Goal: Task Accomplishment & Management: Use online tool/utility

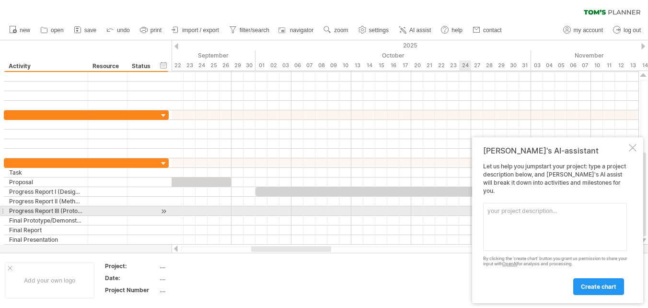
click at [506, 209] on textarea at bounding box center [555, 227] width 144 height 48
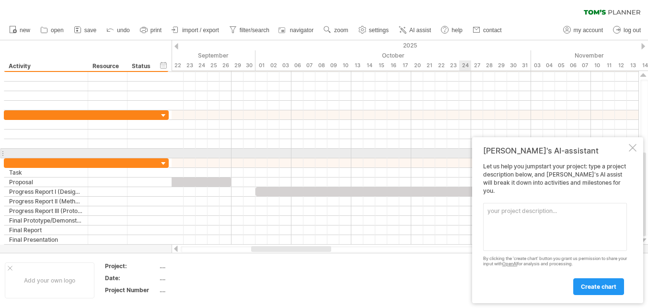
click at [634, 151] on div "[PERSON_NAME]'s AI-assistant Let us help you jumpstart your project: type a pro…" at bounding box center [557, 220] width 171 height 166
click at [634, 151] on div at bounding box center [633, 148] width 8 height 8
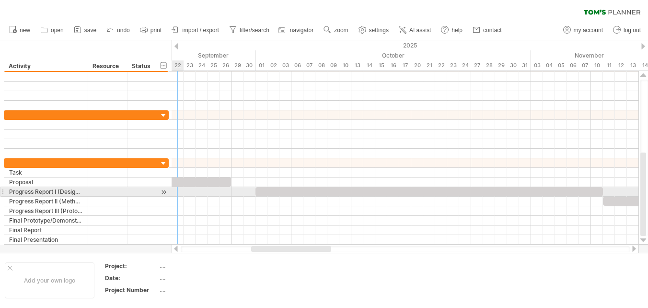
click at [164, 193] on div at bounding box center [163, 192] width 9 height 10
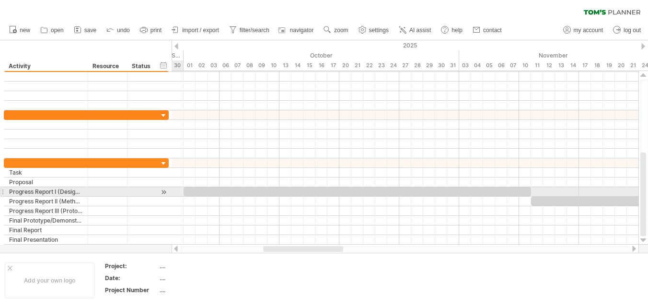
click at [164, 193] on div at bounding box center [163, 192] width 9 height 10
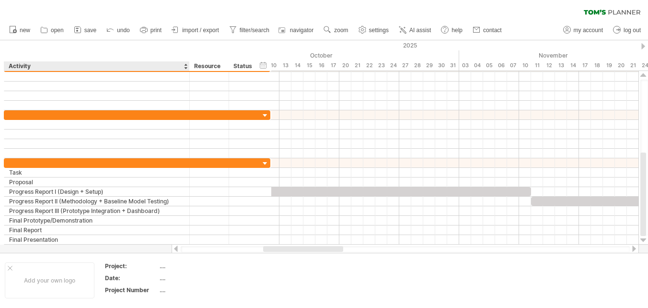
drag, startPoint x: 87, startPoint y: 67, endPoint x: 188, endPoint y: 51, distance: 102.9
click at [188, 51] on div "hide start/end/duration show start/end/duration ******** Activity ******** Reso…" at bounding box center [135, 55] width 271 height 31
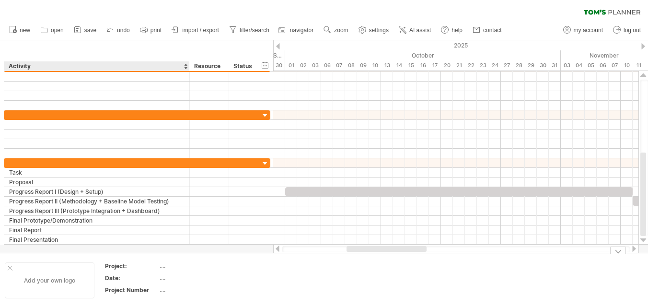
click at [8, 266] on div at bounding box center [10, 268] width 5 height 5
click at [61, 278] on div "...." at bounding box center [100, 278] width 81 height 8
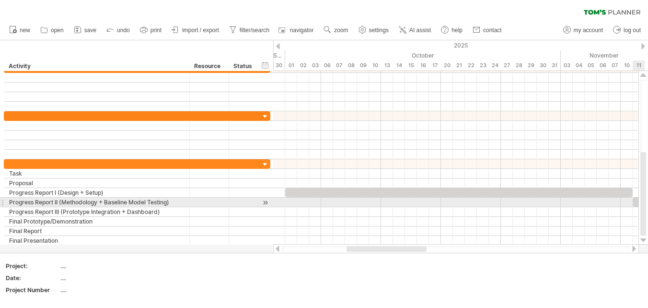
drag, startPoint x: 644, startPoint y: 197, endPoint x: 650, endPoint y: 234, distance: 38.3
click at [648, 234] on html "progress(100%) Trying to reach [DOMAIN_NAME] Connected again... processing file…" at bounding box center [324, 155] width 648 height 310
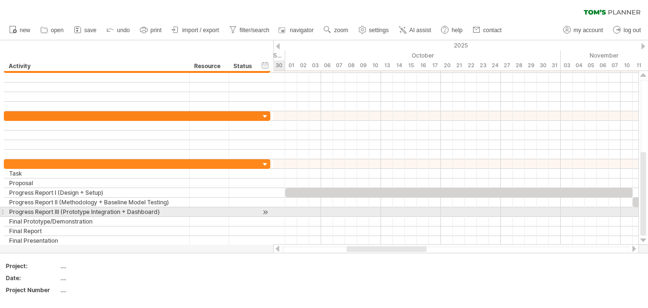
click at [265, 208] on div at bounding box center [265, 212] width 9 height 10
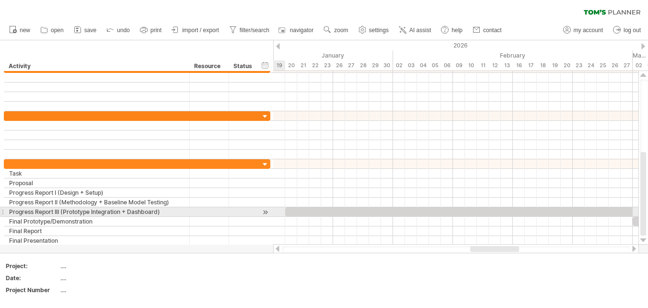
click at [265, 208] on div at bounding box center [265, 212] width 9 height 10
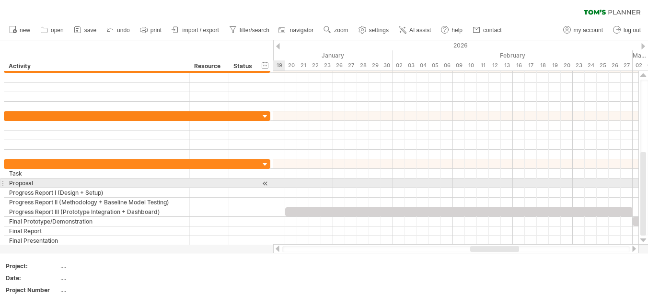
click at [263, 184] on div at bounding box center [265, 183] width 9 height 10
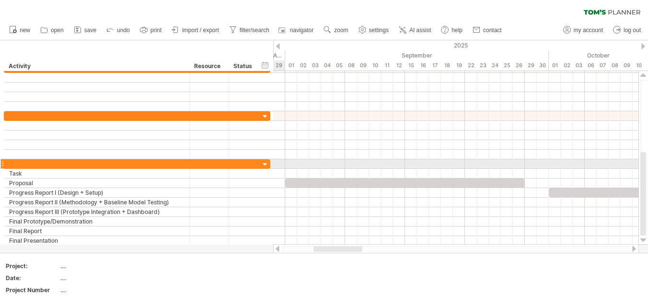
click at [263, 162] on div at bounding box center [265, 164] width 9 height 9
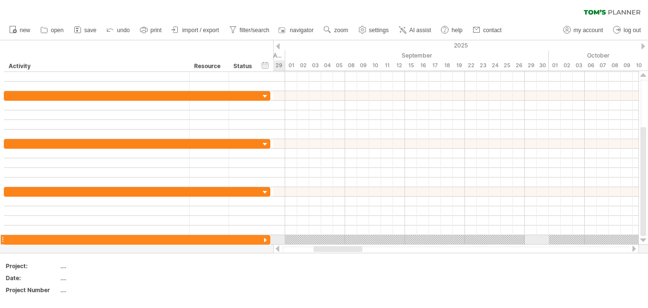
click at [263, 237] on div at bounding box center [265, 240] width 9 height 9
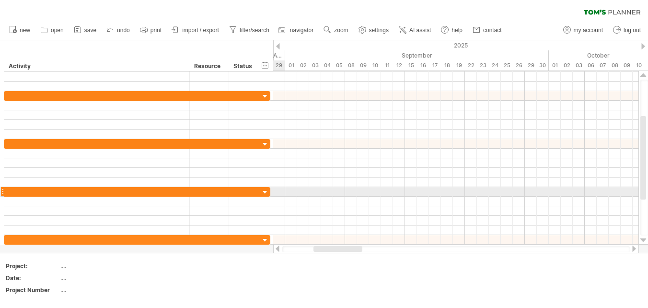
click at [266, 191] on div at bounding box center [265, 192] width 9 height 9
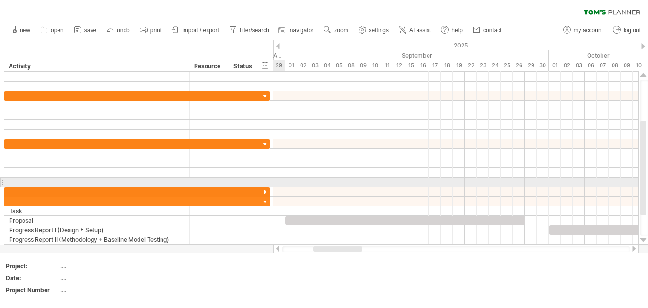
drag, startPoint x: 265, startPoint y: 221, endPoint x: 266, endPoint y: 185, distance: 36.0
click at [266, 185] on div "**********" at bounding box center [137, 158] width 267 height 192
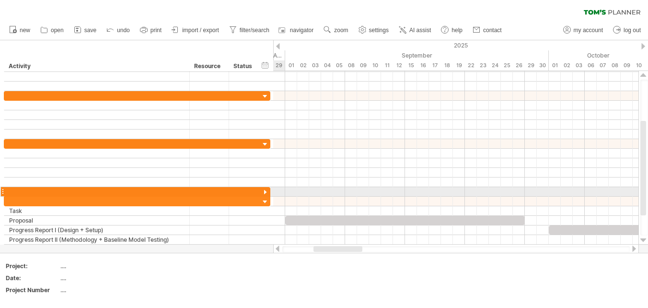
click at [266, 188] on div at bounding box center [265, 192] width 9 height 9
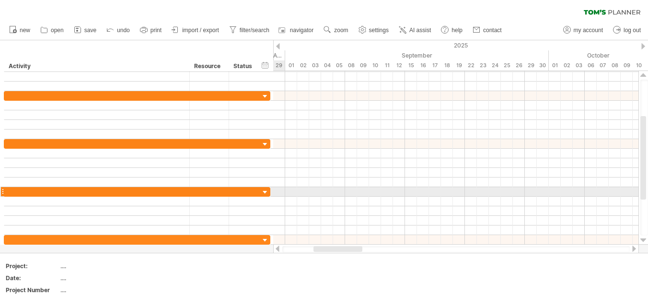
click at [266, 188] on div at bounding box center [265, 192] width 9 height 9
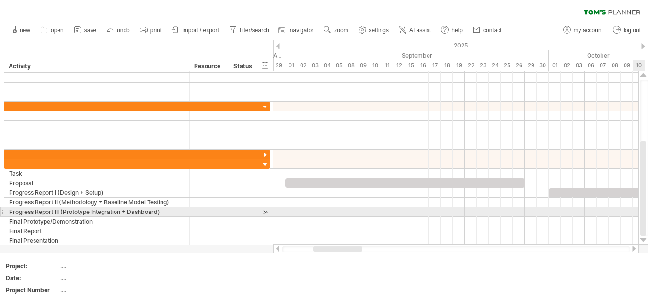
drag, startPoint x: 640, startPoint y: 159, endPoint x: 642, endPoint y: 207, distance: 48.0
click at [642, 207] on div at bounding box center [643, 188] width 6 height 94
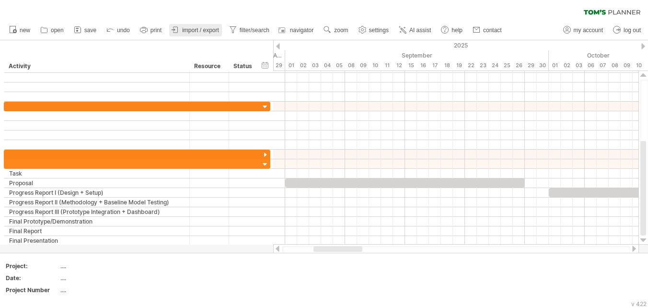
click at [186, 29] on span "import / export" at bounding box center [200, 30] width 37 height 7
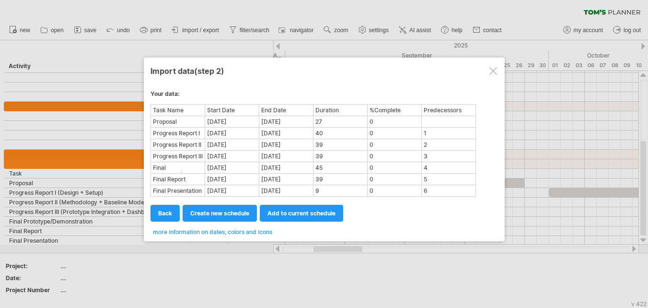
click at [374, 119] on div "0" at bounding box center [394, 121] width 53 height 10
click at [380, 120] on div "0" at bounding box center [394, 121] width 53 height 10
click at [245, 212] on span "create new schedule" at bounding box center [219, 212] width 59 height 7
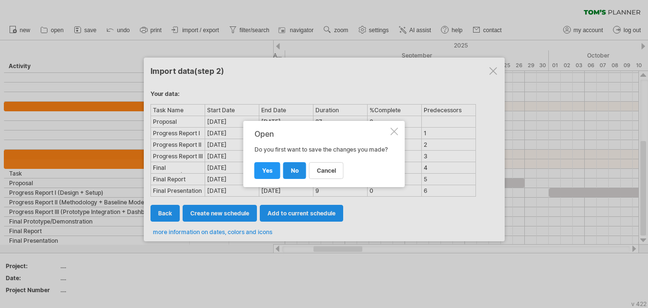
click at [290, 170] on link "no" at bounding box center [294, 170] width 23 height 17
select select "***"
select select "*********"
select select "*******"
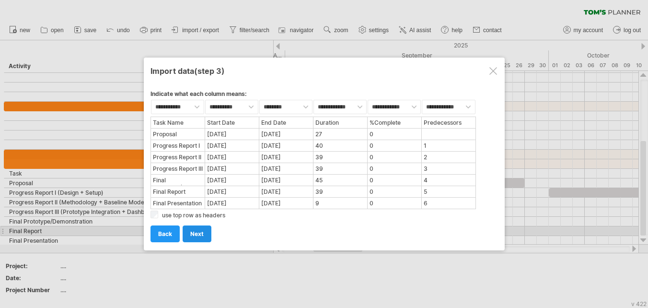
click at [194, 230] on link "next" at bounding box center [197, 233] width 29 height 17
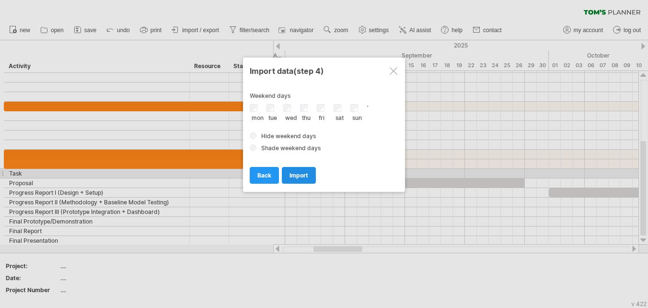
click at [299, 178] on span "import" at bounding box center [299, 175] width 19 height 7
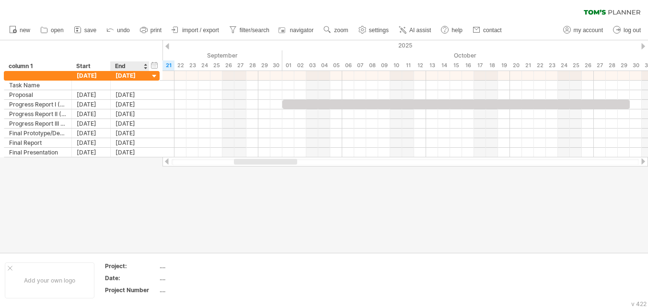
drag, startPoint x: 71, startPoint y: 63, endPoint x: 153, endPoint y: 46, distance: 83.3
click at [153, 46] on div "hide start/end/duration show start/end/duration ******** column 1 Start End" at bounding box center [81, 55] width 163 height 31
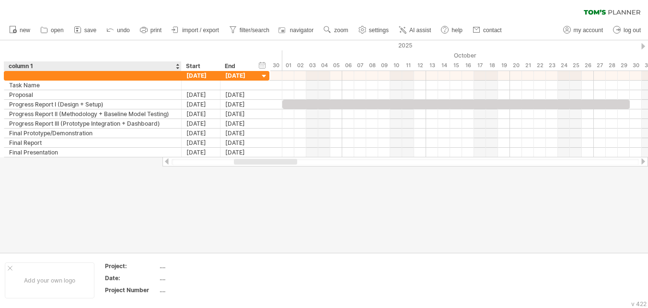
drag, startPoint x: 70, startPoint y: 66, endPoint x: 180, endPoint y: 50, distance: 110.9
click at [180, 50] on div "hide start/end/duration show start/end/duration ******** column 1 Start End" at bounding box center [135, 55] width 270 height 31
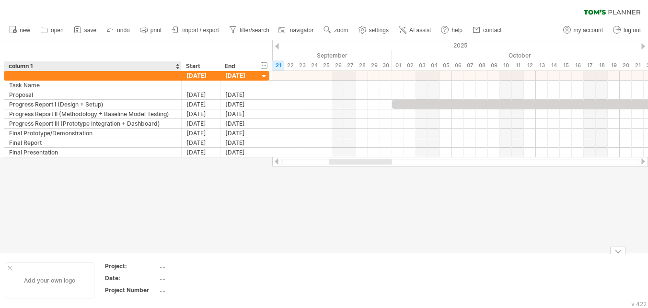
click at [7, 266] on div "Add your own logo" at bounding box center [50, 280] width 90 height 36
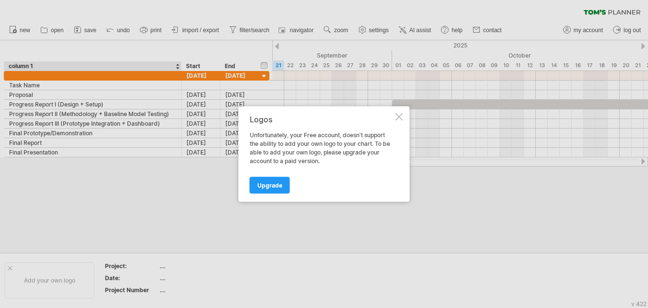
click at [396, 118] on div at bounding box center [400, 117] width 8 height 8
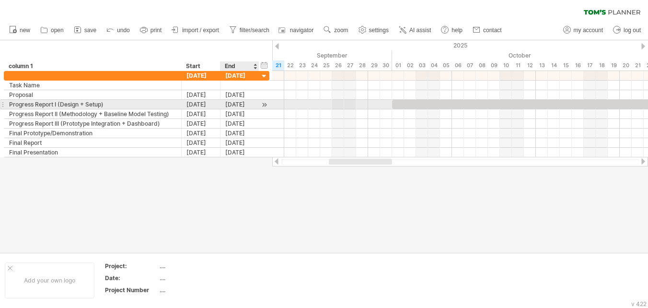
click at [261, 103] on div at bounding box center [264, 105] width 9 height 10
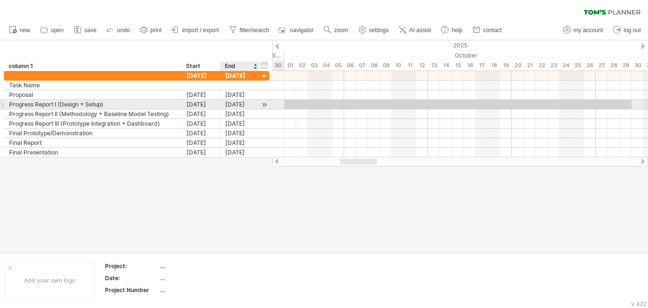
click at [261, 103] on div at bounding box center [264, 105] width 9 height 10
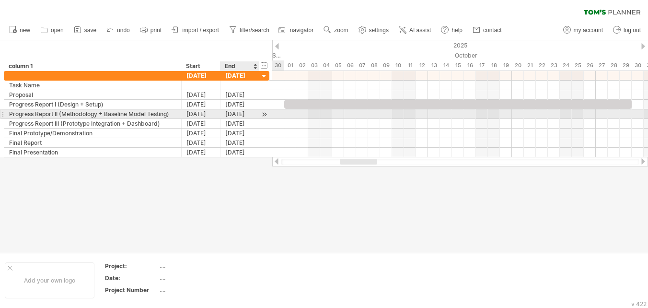
click at [262, 114] on div at bounding box center [264, 114] width 9 height 10
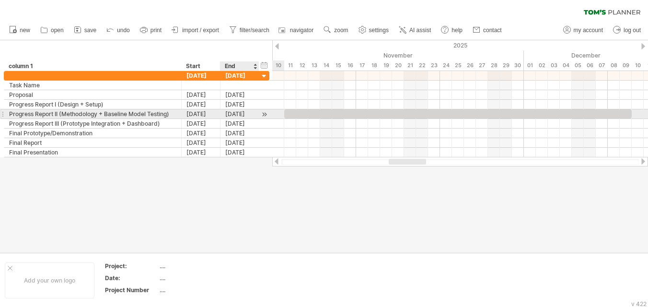
click at [262, 114] on div at bounding box center [264, 114] width 9 height 10
click at [262, 111] on div at bounding box center [264, 114] width 9 height 10
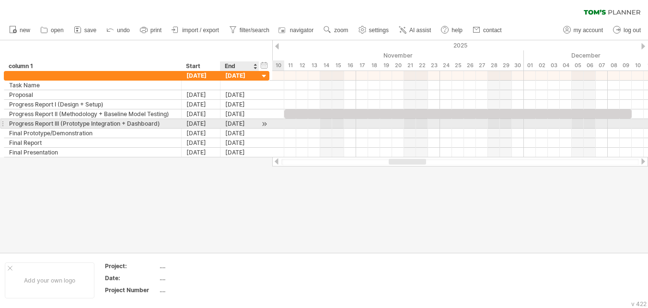
click at [262, 123] on div at bounding box center [264, 124] width 9 height 10
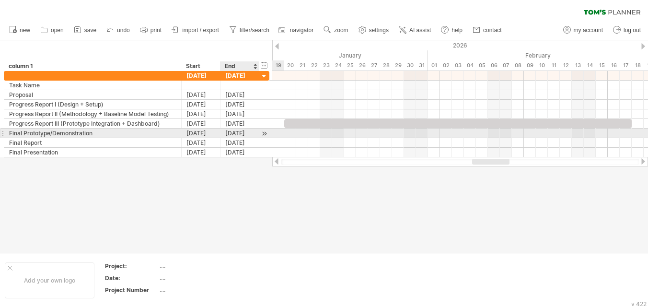
click at [262, 131] on div at bounding box center [264, 133] width 9 height 10
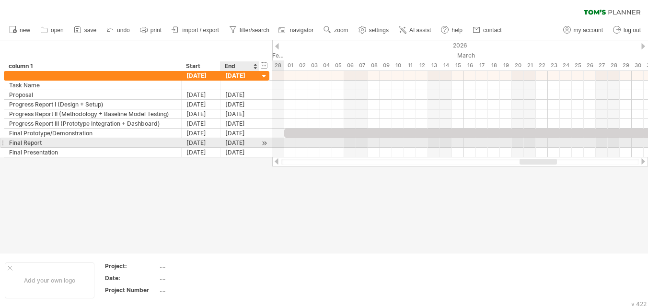
click at [262, 140] on div at bounding box center [264, 143] width 9 height 10
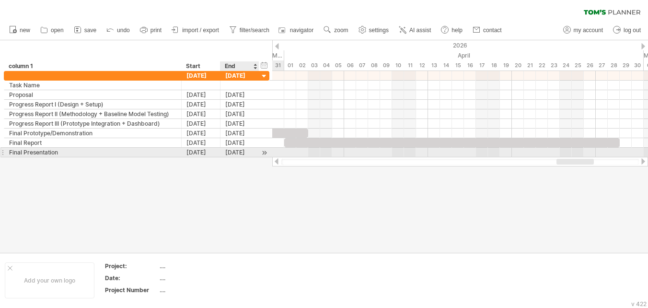
click at [262, 153] on div at bounding box center [264, 153] width 9 height 10
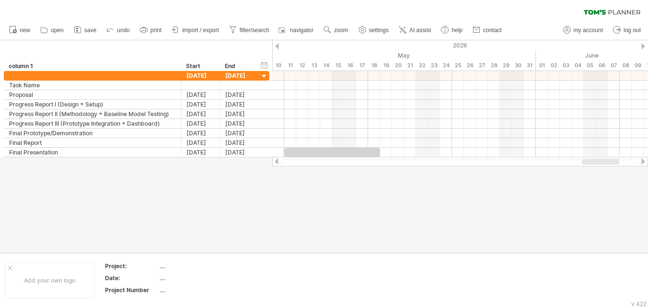
click at [300, 164] on div at bounding box center [460, 162] width 358 height 6
click at [257, 24] on link "filter/search" at bounding box center [250, 30] width 46 height 12
type input "**********"
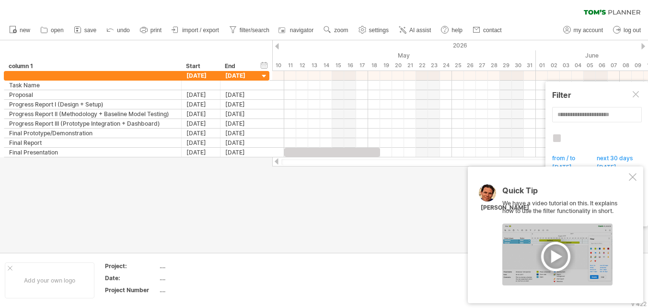
click at [636, 176] on div at bounding box center [633, 177] width 8 height 8
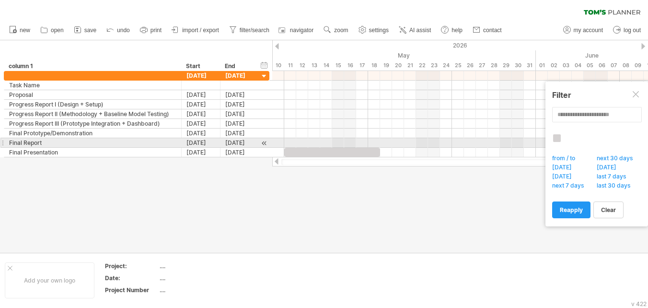
click at [559, 139] on div at bounding box center [557, 138] width 8 height 8
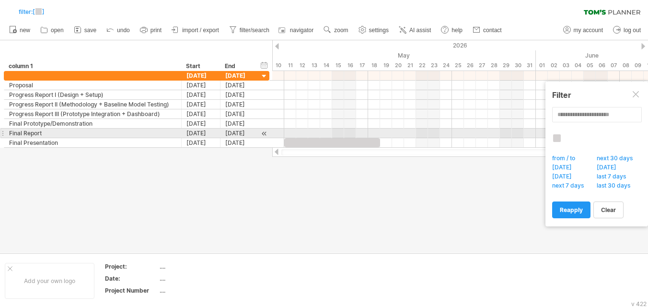
click at [559, 139] on div at bounding box center [557, 138] width 8 height 8
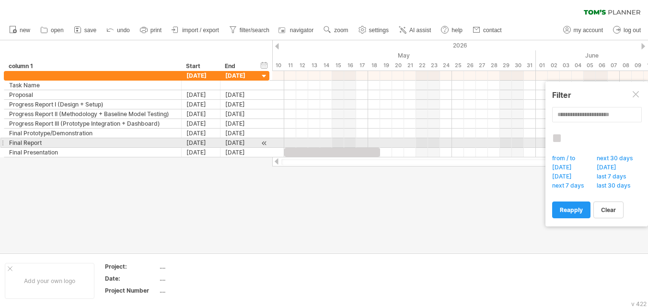
click at [559, 139] on div at bounding box center [557, 138] width 8 height 8
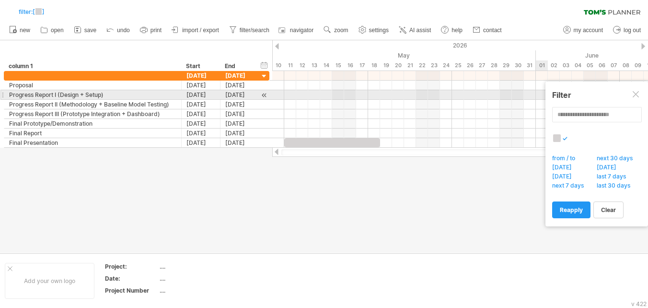
click at [637, 98] on div at bounding box center [637, 95] width 8 height 8
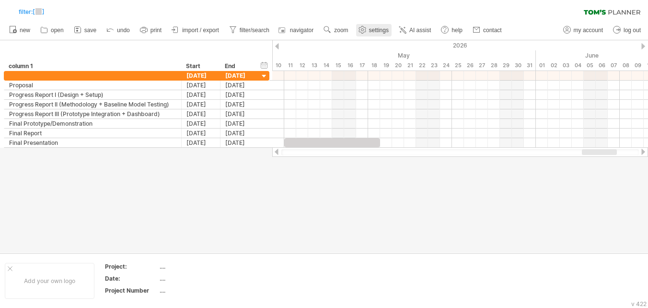
click at [383, 31] on span "settings" at bounding box center [379, 30] width 20 height 7
select select "*"
select select "**"
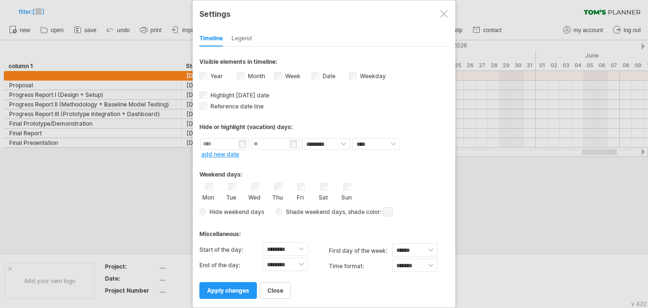
click at [391, 210] on span at bounding box center [388, 211] width 10 height 9
click at [457, 224] on span at bounding box center [455, 226] width 8 height 8
click at [369, 211] on span ", shade color:" at bounding box center [368, 212] width 47 height 12
click at [391, 209] on span at bounding box center [388, 211] width 10 height 9
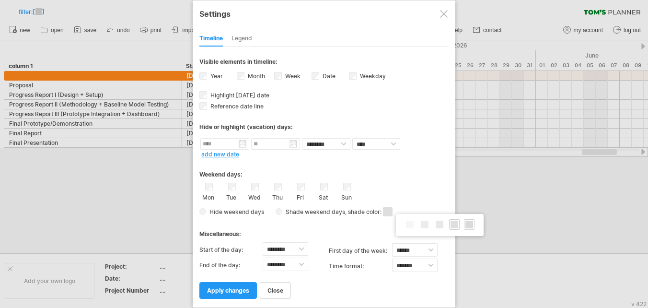
click at [470, 223] on span at bounding box center [470, 225] width 8 height 8
click at [296, 222] on div "Miscellaneous:" at bounding box center [323, 230] width 249 height 19
click at [239, 34] on div "Legend" at bounding box center [242, 38] width 21 height 15
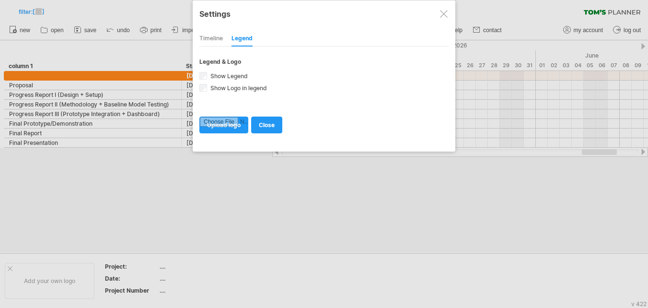
click at [216, 41] on div "Timeline" at bounding box center [210, 38] width 23 height 15
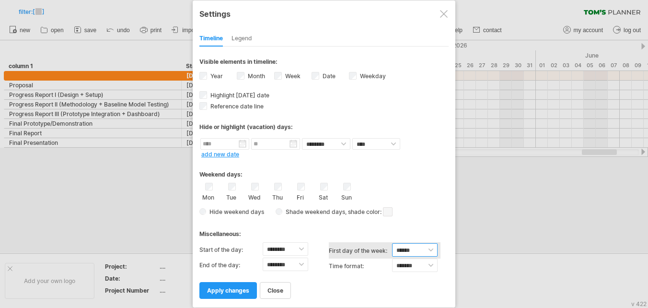
click at [429, 252] on select "****** ****** ********" at bounding box center [415, 249] width 46 height 13
select select "*"
click at [392, 243] on select "****** ****** ********" at bounding box center [415, 249] width 46 height 13
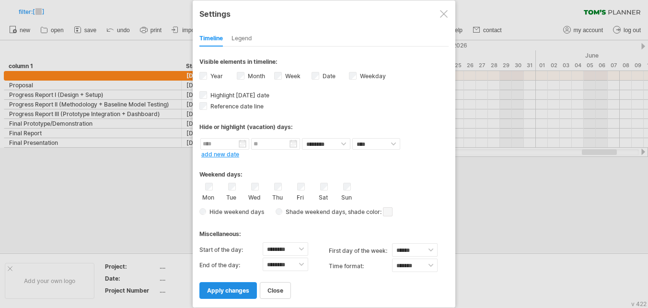
click at [220, 288] on span "apply changes" at bounding box center [228, 290] width 42 height 7
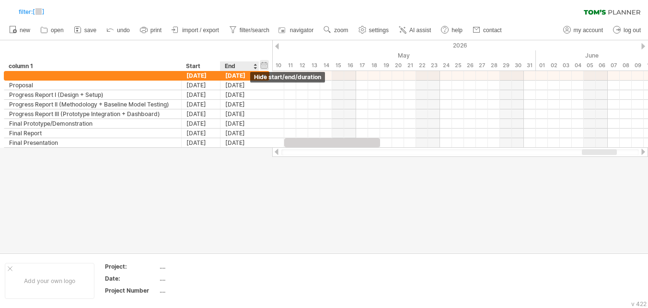
click at [262, 63] on div "hide start/end/duration show start/end/duration" at bounding box center [264, 65] width 9 height 10
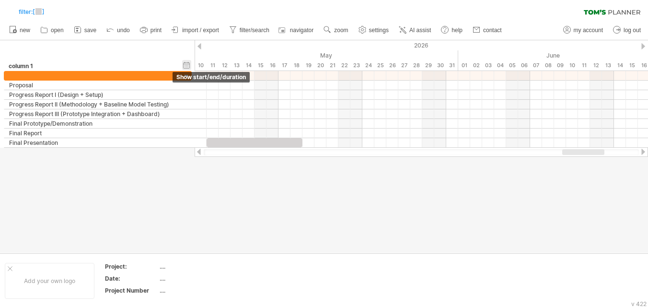
click at [186, 61] on div "hide start/end/duration show start/end/duration" at bounding box center [186, 65] width 9 height 10
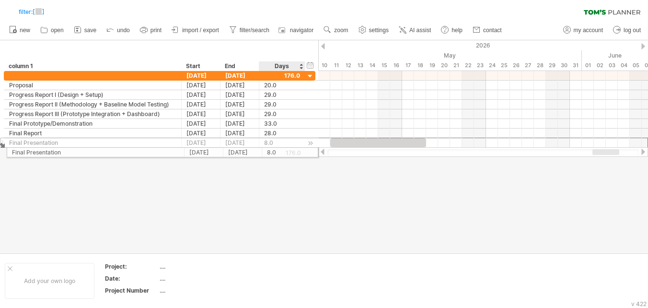
click at [273, 146] on div "8.0" at bounding box center [282, 142] width 36 height 9
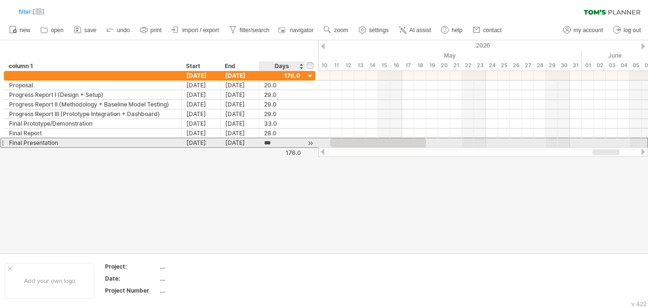
scroll to position [0, 0]
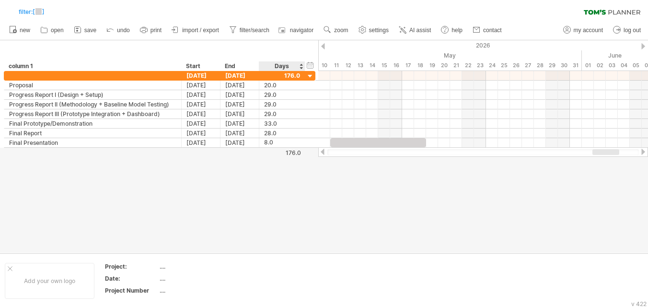
click at [271, 160] on div at bounding box center [324, 146] width 648 height 212
click at [311, 65] on div "hide start/end/duration show start/end/duration" at bounding box center [310, 65] width 9 height 10
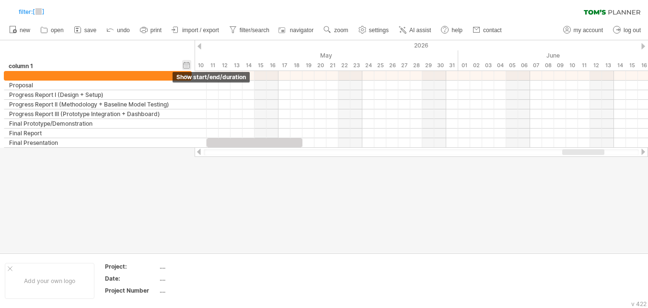
click at [186, 61] on div "hide start/end/duration show start/end/duration" at bounding box center [186, 65] width 9 height 10
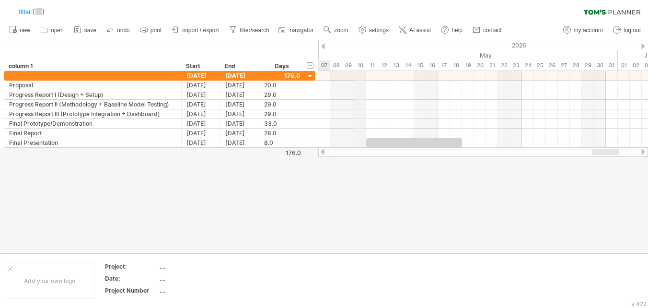
drag, startPoint x: 320, startPoint y: 52, endPoint x: 355, endPoint y: 46, distance: 36.0
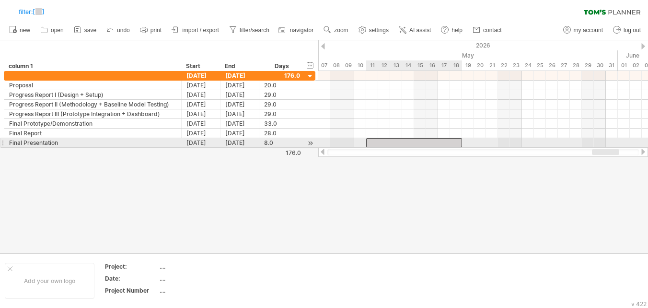
click at [419, 143] on div at bounding box center [414, 142] width 96 height 9
click at [420, 145] on div at bounding box center [414, 142] width 96 height 9
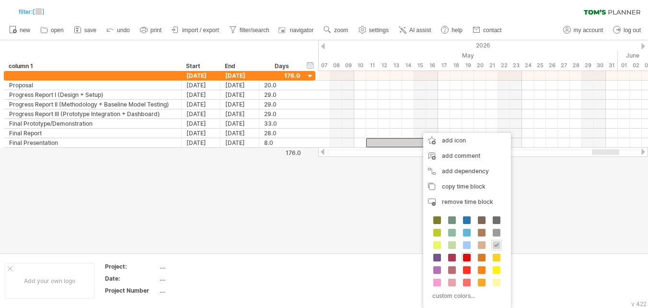
click at [467, 258] on span at bounding box center [467, 258] width 8 height 8
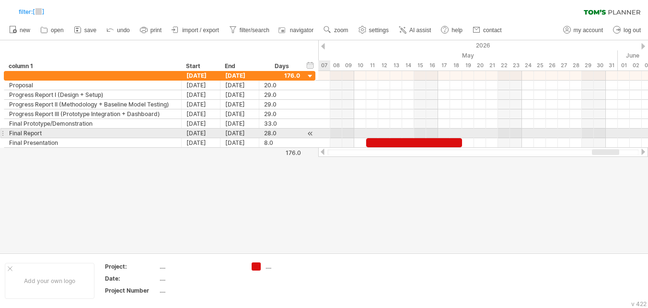
click at [321, 133] on div at bounding box center [483, 133] width 330 height 10
click at [312, 133] on div at bounding box center [310, 133] width 9 height 10
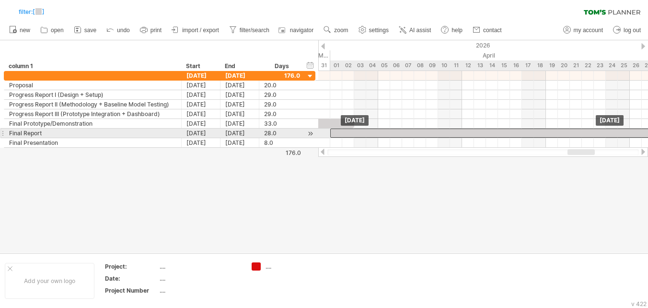
click at [341, 131] on div at bounding box center [498, 132] width 336 height 9
click at [343, 132] on div at bounding box center [498, 132] width 336 height 9
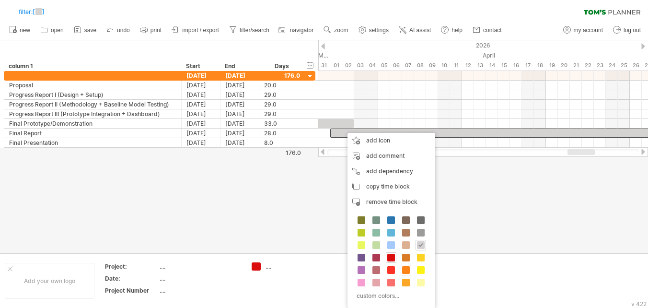
click at [408, 270] on span at bounding box center [406, 270] width 8 height 8
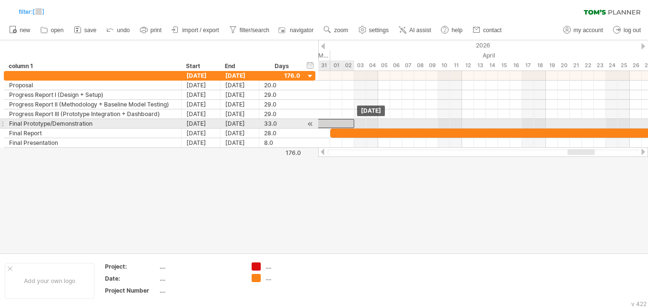
click at [345, 122] on div at bounding box center [157, 123] width 396 height 9
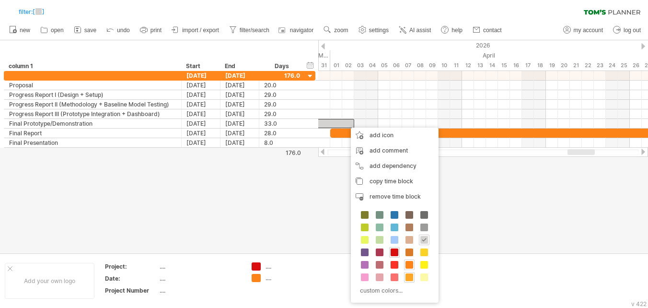
click at [412, 279] on span at bounding box center [410, 277] width 8 height 8
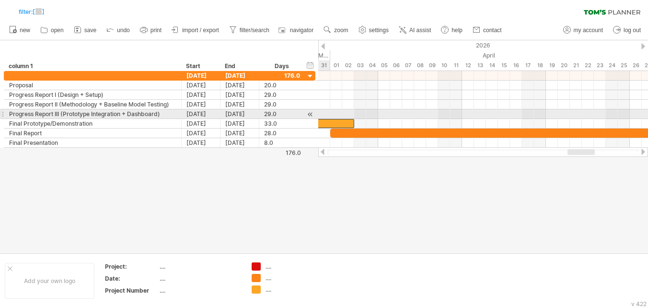
click at [309, 112] on div at bounding box center [310, 114] width 9 height 10
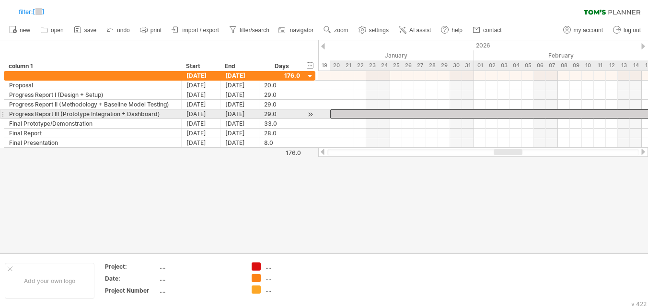
click at [344, 111] on div at bounding box center [504, 113] width 348 height 9
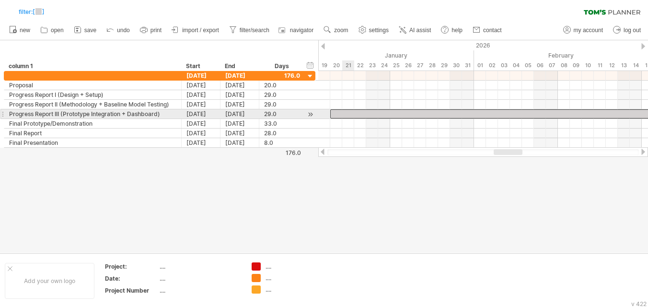
click at [346, 113] on div at bounding box center [504, 113] width 348 height 9
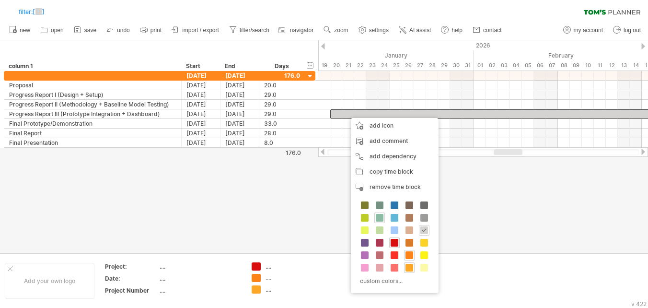
click at [382, 220] on span at bounding box center [380, 218] width 8 height 8
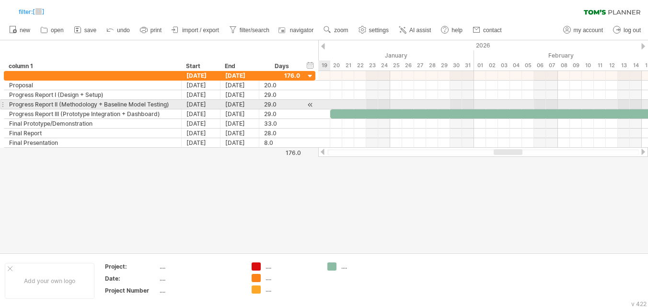
click at [327, 102] on div at bounding box center [483, 105] width 330 height 10
click at [311, 103] on div at bounding box center [310, 105] width 9 height 10
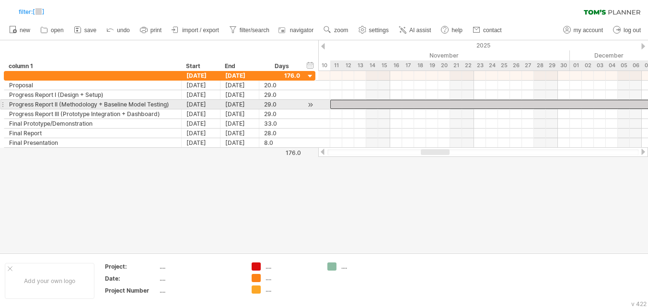
click at [336, 103] on div at bounding box center [504, 104] width 348 height 9
click at [337, 104] on div at bounding box center [504, 104] width 348 height 9
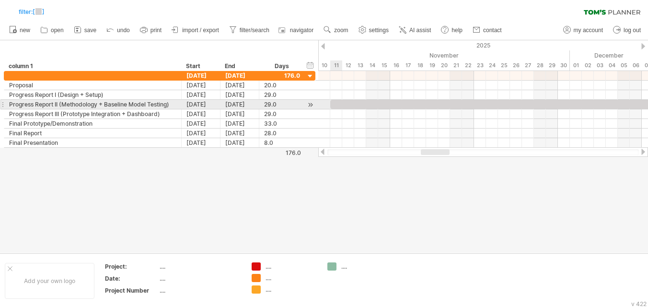
click at [337, 104] on div at bounding box center [504, 104] width 348 height 9
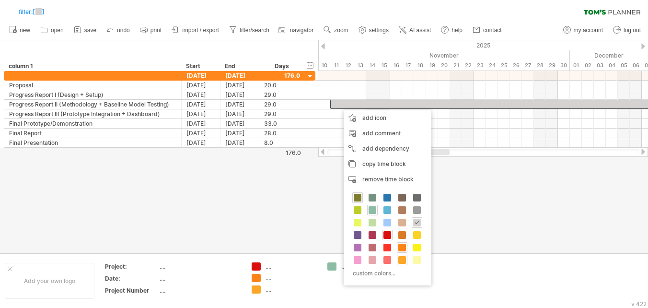
click at [358, 198] on span at bounding box center [358, 198] width 8 height 8
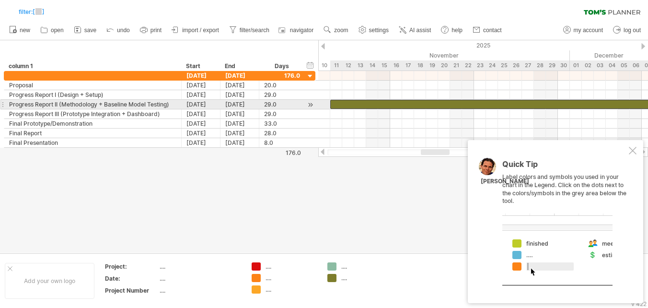
click at [344, 102] on div at bounding box center [504, 104] width 348 height 9
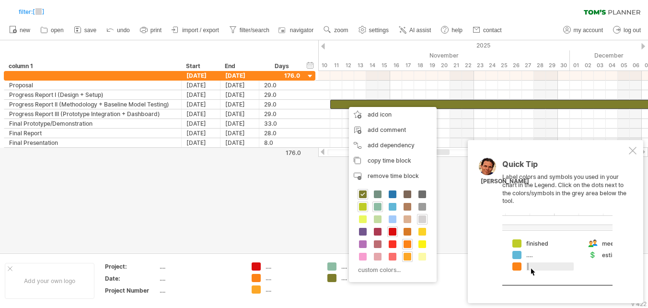
click at [358, 207] on div at bounding box center [363, 206] width 11 height 11
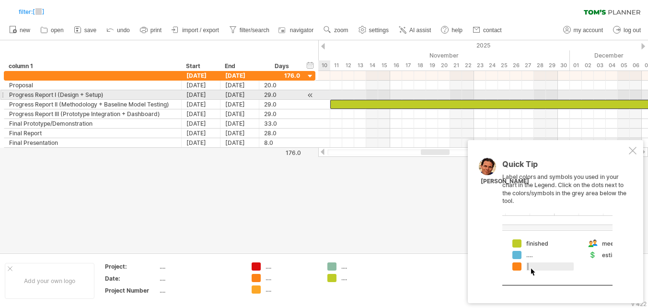
click at [314, 94] on div at bounding box center [310, 95] width 9 height 10
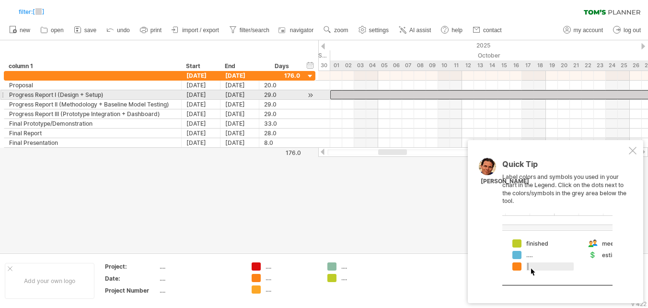
click at [350, 92] on div at bounding box center [504, 94] width 348 height 9
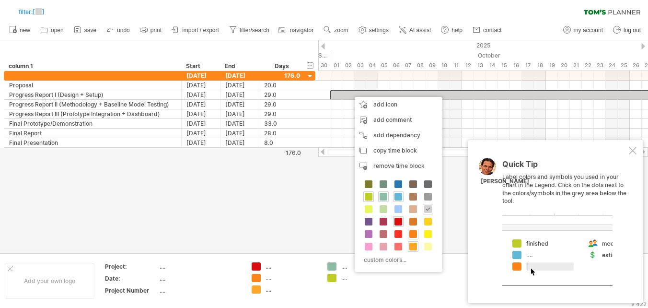
click at [401, 195] on span at bounding box center [399, 197] width 8 height 8
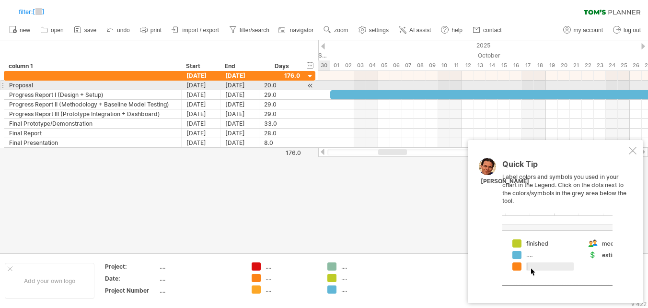
click at [311, 85] on div at bounding box center [310, 86] width 9 height 10
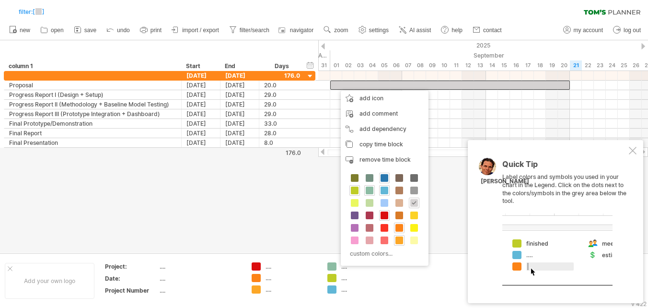
click at [382, 176] on span at bounding box center [385, 178] width 8 height 8
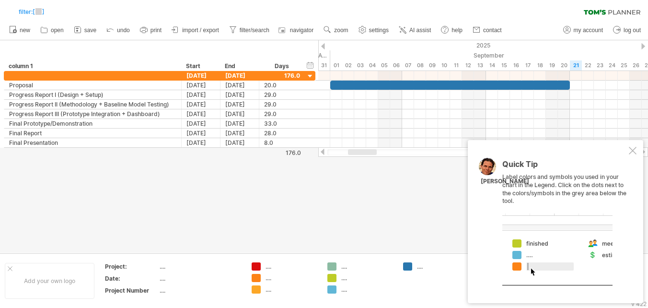
click at [355, 192] on div at bounding box center [324, 146] width 648 height 212
click at [632, 153] on div at bounding box center [633, 151] width 8 height 8
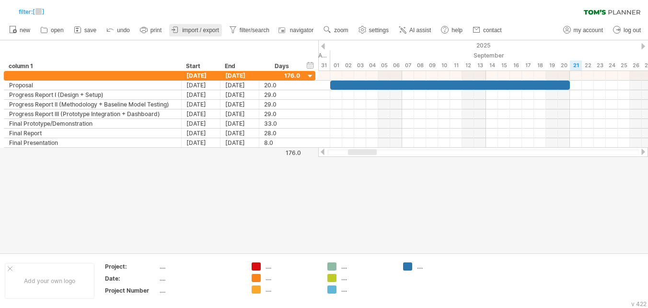
click at [200, 32] on span "import / export" at bounding box center [200, 30] width 37 height 7
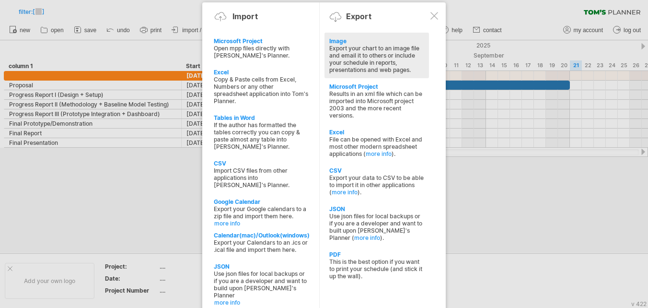
click at [338, 38] on div "Image" at bounding box center [376, 40] width 95 height 7
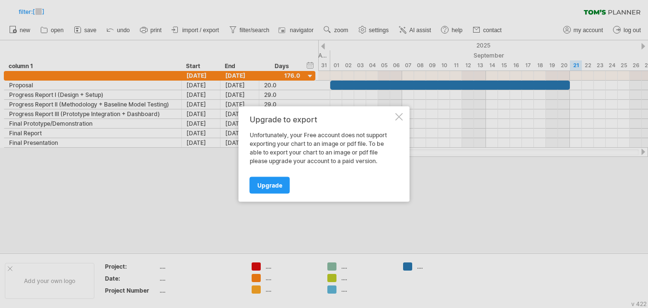
click at [397, 117] on div at bounding box center [400, 117] width 8 height 8
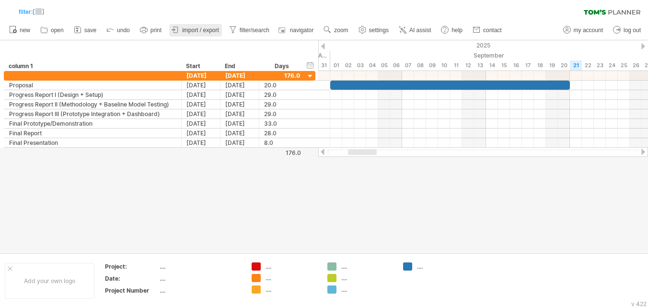
click at [213, 26] on link "import / export" at bounding box center [195, 30] width 53 height 12
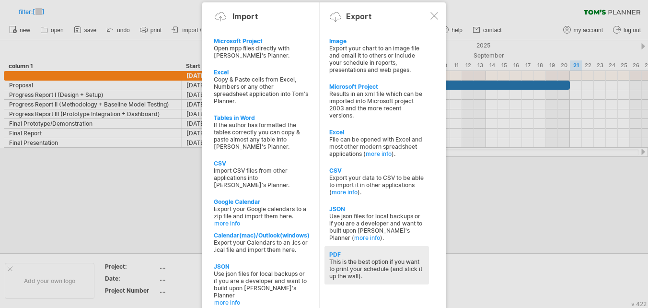
click at [339, 253] on div "PDF" at bounding box center [376, 254] width 95 height 7
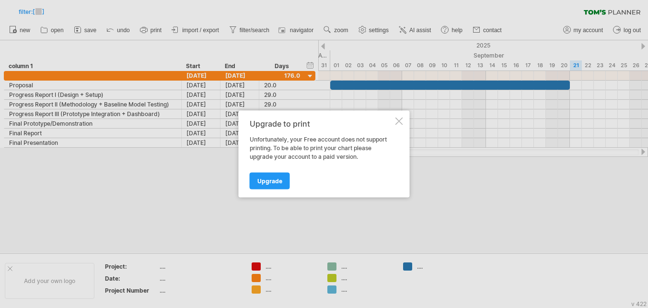
click at [399, 121] on div at bounding box center [400, 121] width 8 height 8
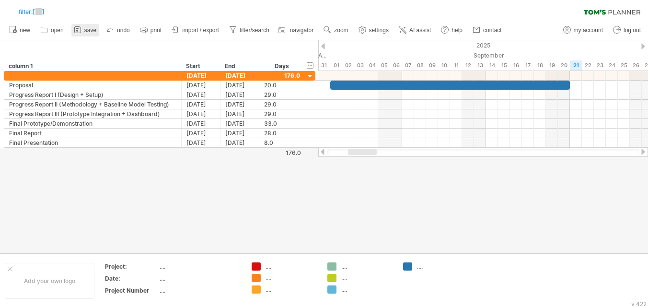
click at [92, 26] on link "save" at bounding box center [85, 30] width 28 height 12
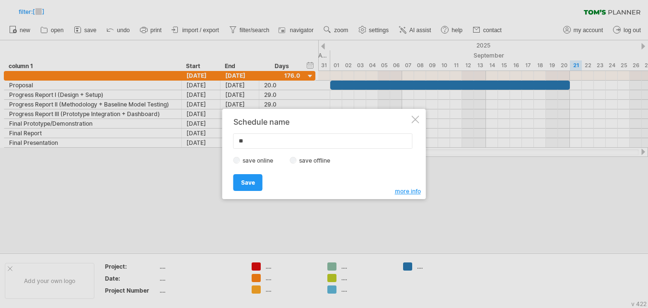
type input "*"
type input "*****"
click at [246, 183] on span "Save" at bounding box center [248, 182] width 14 height 7
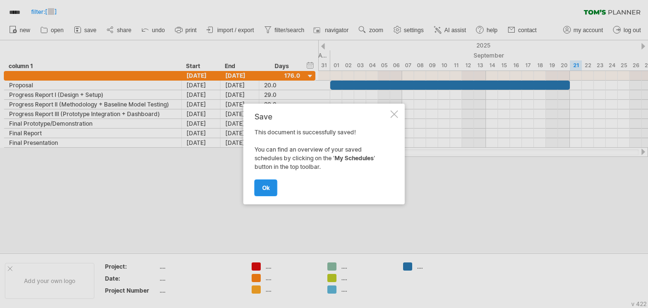
click at [272, 184] on link "ok" at bounding box center [266, 187] width 23 height 17
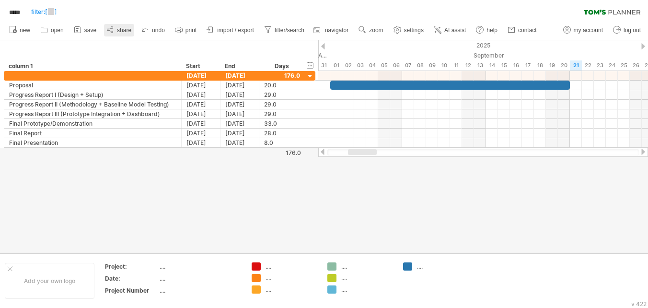
click at [126, 31] on span "share" at bounding box center [124, 30] width 14 height 7
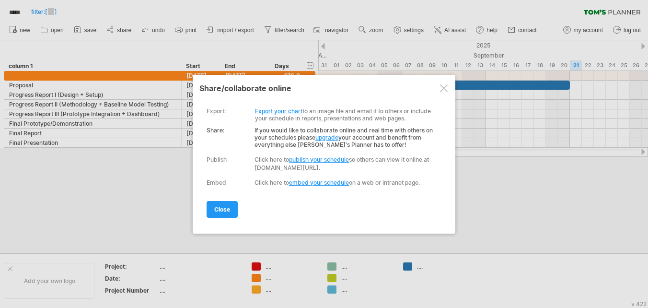
click at [261, 108] on link "Export your chart" at bounding box center [278, 110] width 47 height 7
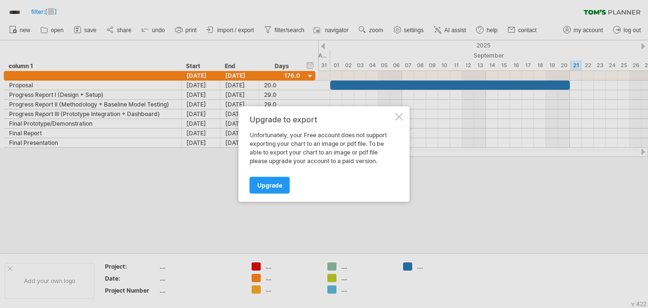
click at [401, 114] on div at bounding box center [400, 117] width 8 height 8
